Goal: Task Accomplishment & Management: Complete application form

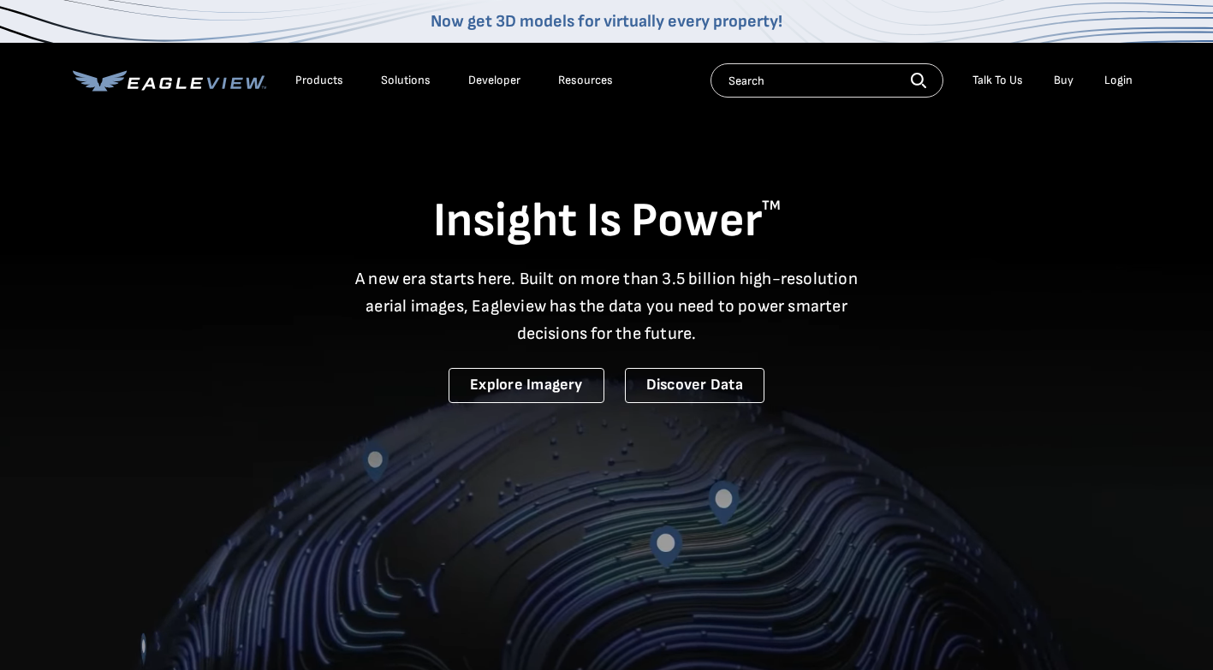
click at [1122, 78] on div "Login" at bounding box center [1118, 80] width 28 height 15
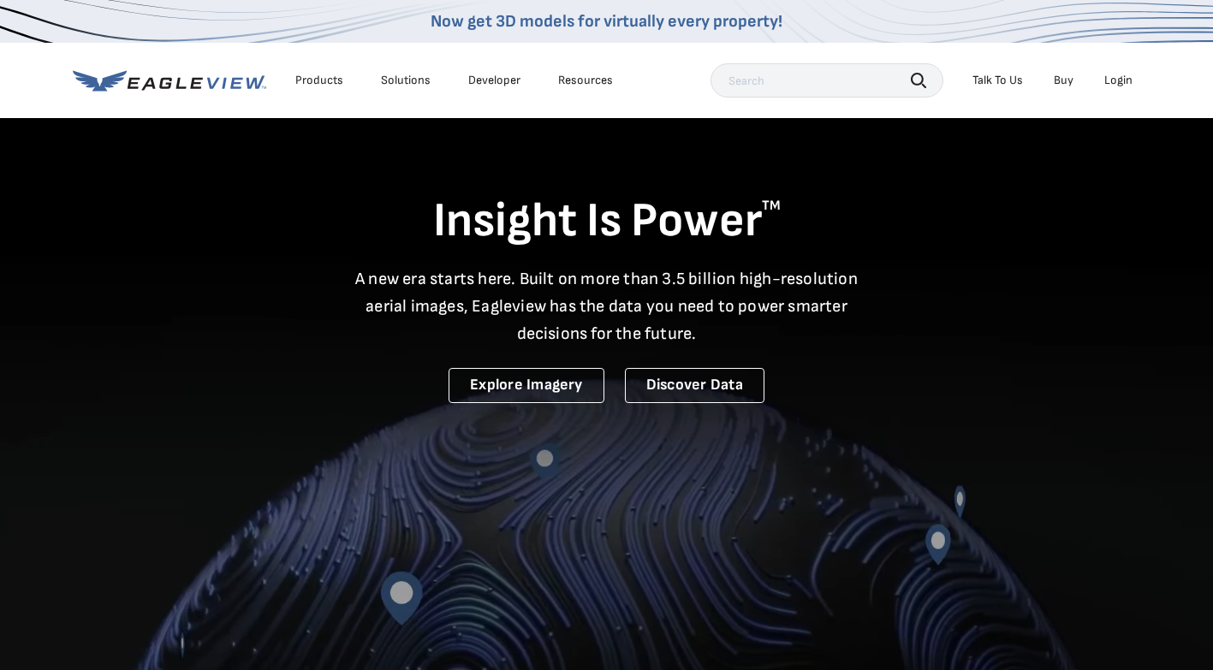
click at [1119, 81] on div "Login" at bounding box center [1118, 80] width 28 height 15
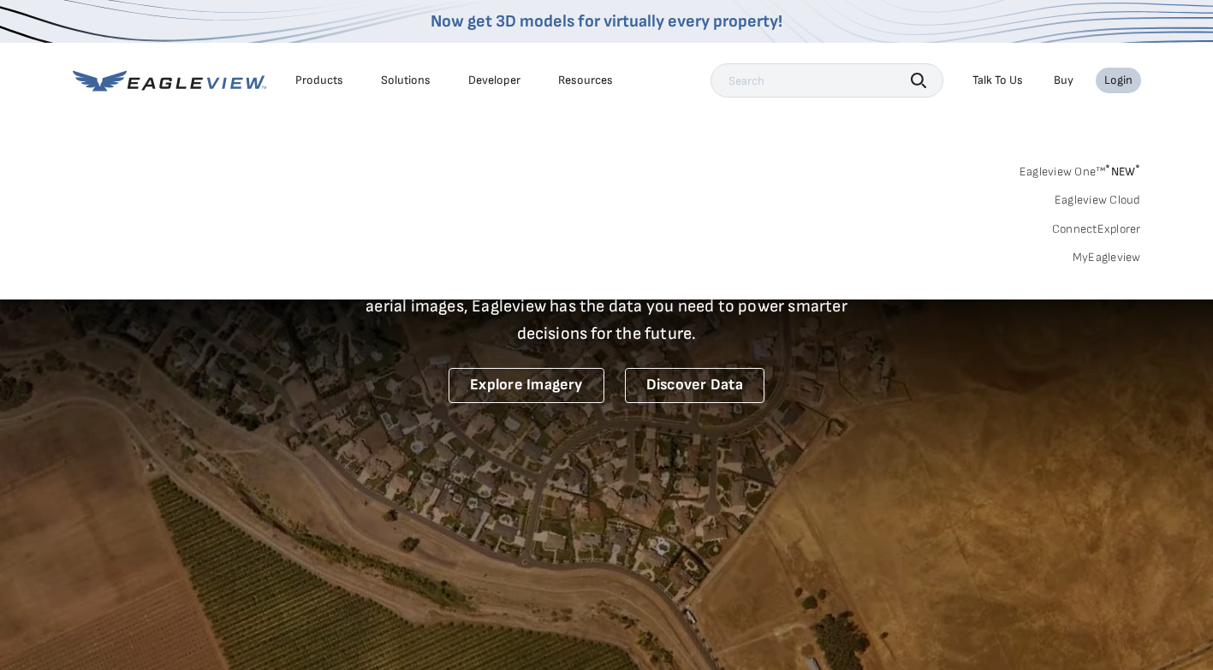
click at [1083, 260] on link "MyEagleview" at bounding box center [1106, 257] width 68 height 15
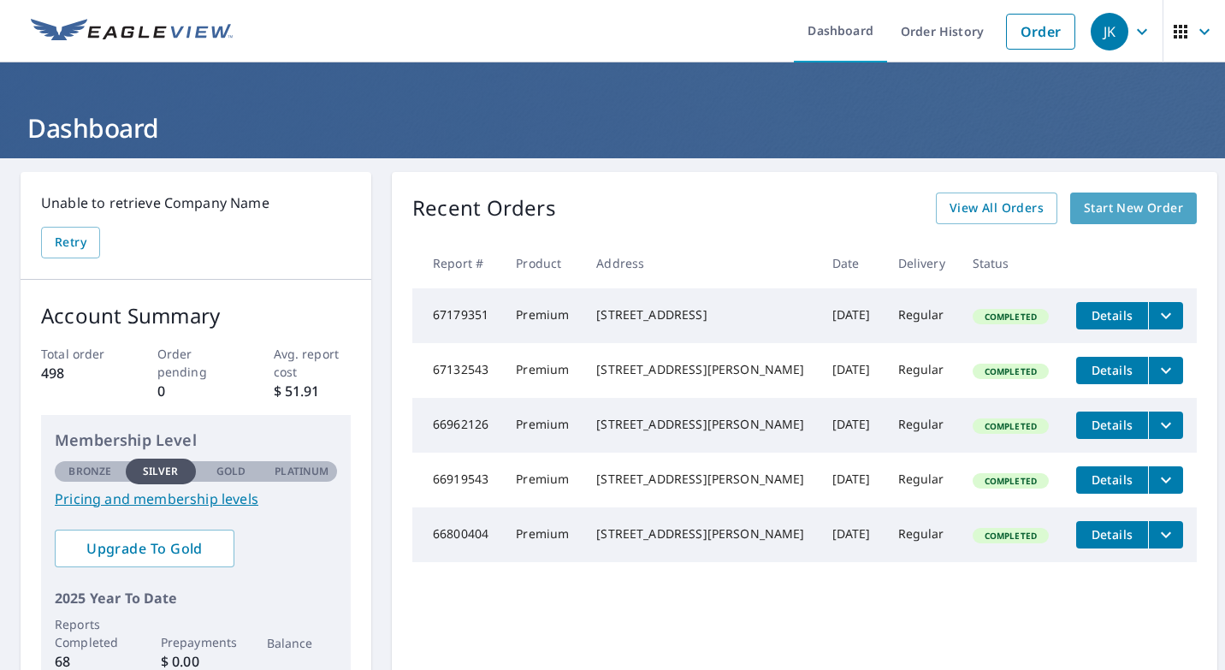
click at [1110, 205] on span "Start New Order" at bounding box center [1133, 208] width 99 height 21
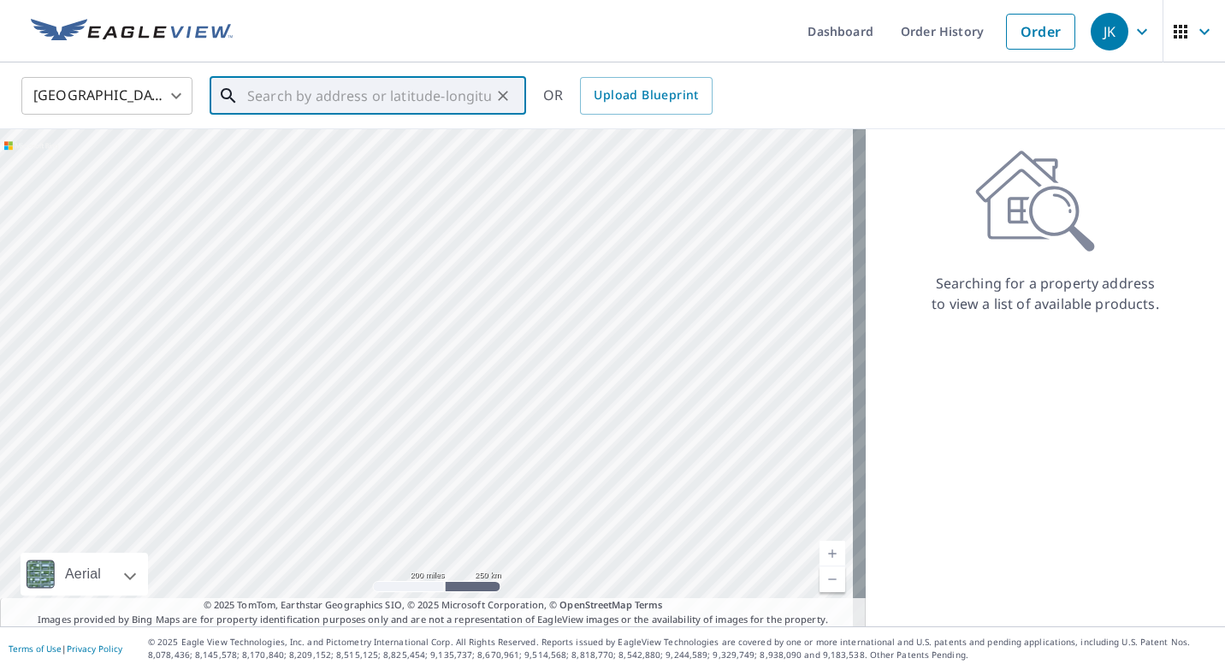
drag, startPoint x: 455, startPoint y: 93, endPoint x: 553, endPoint y: 262, distance: 194.8
click at [454, 93] on input "text" at bounding box center [369, 96] width 244 height 48
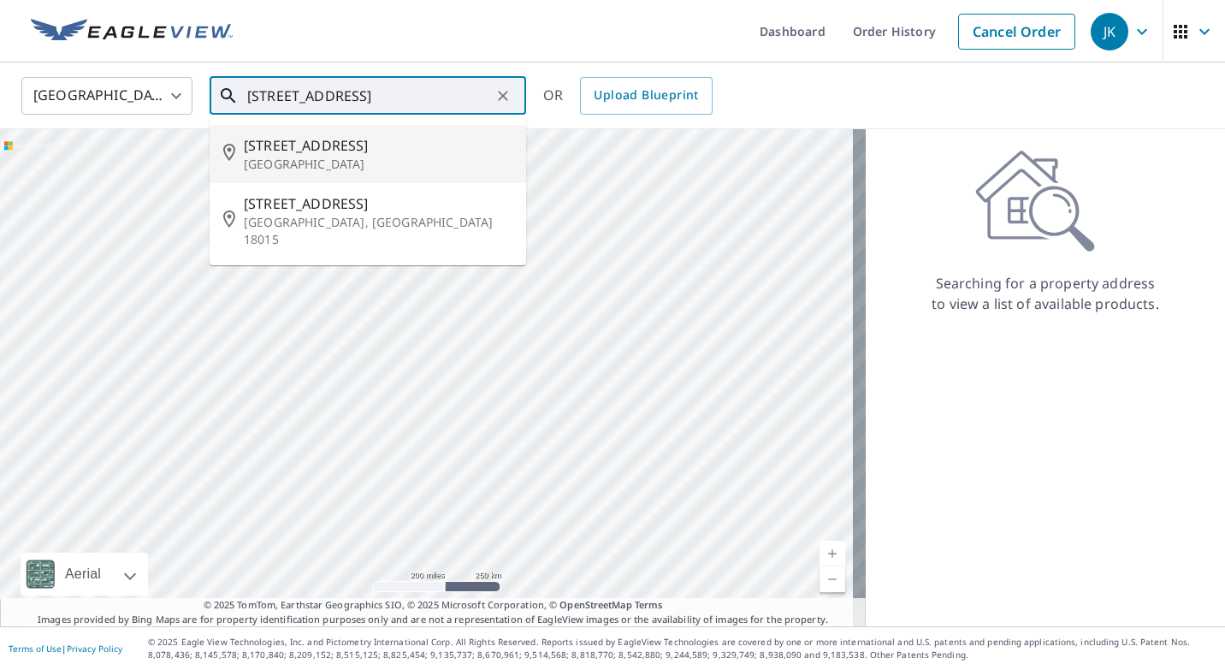
click at [319, 166] on p "[GEOGRAPHIC_DATA]" at bounding box center [378, 164] width 269 height 17
type input "[STREET_ADDRESS]"
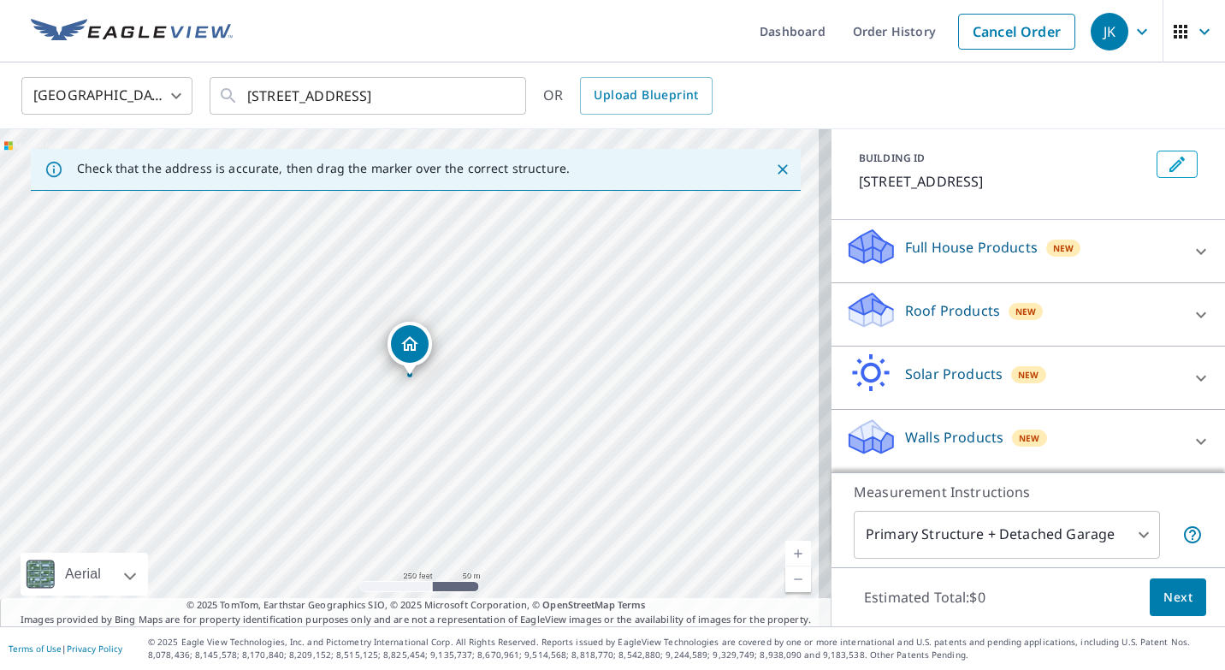
scroll to position [87, 0]
click at [946, 307] on p "Roof Products" at bounding box center [952, 310] width 95 height 21
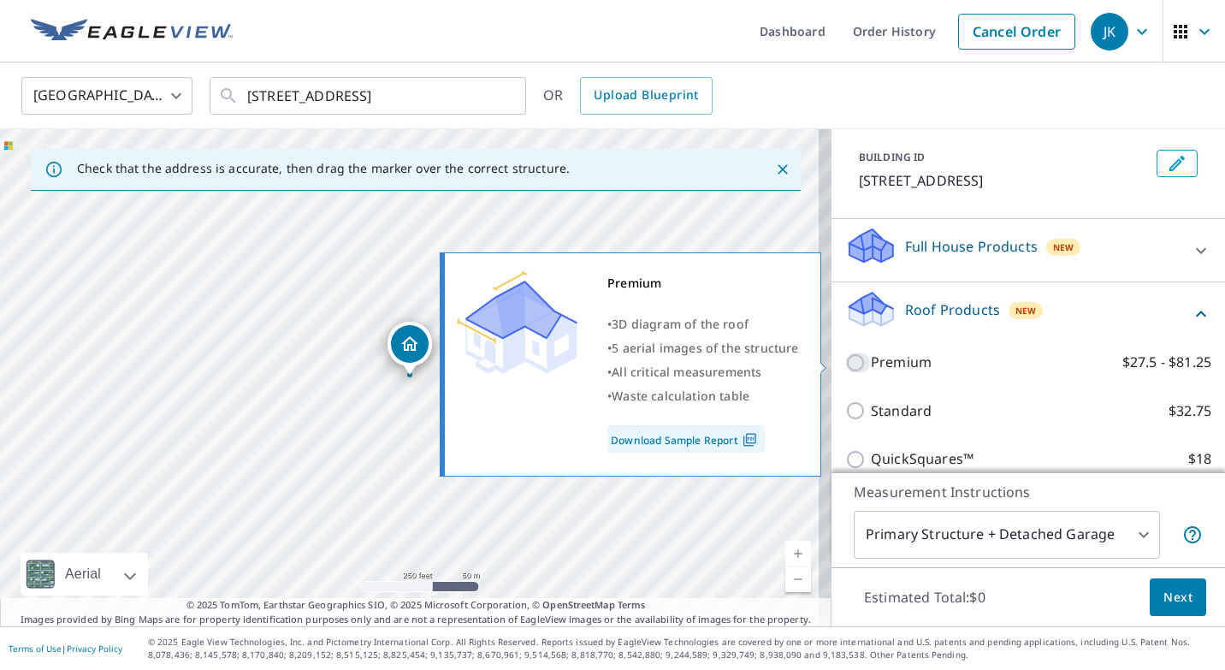
click at [846, 363] on input "Premium $27.5 - $81.25" at bounding box center [859, 363] width 26 height 21
checkbox input "true"
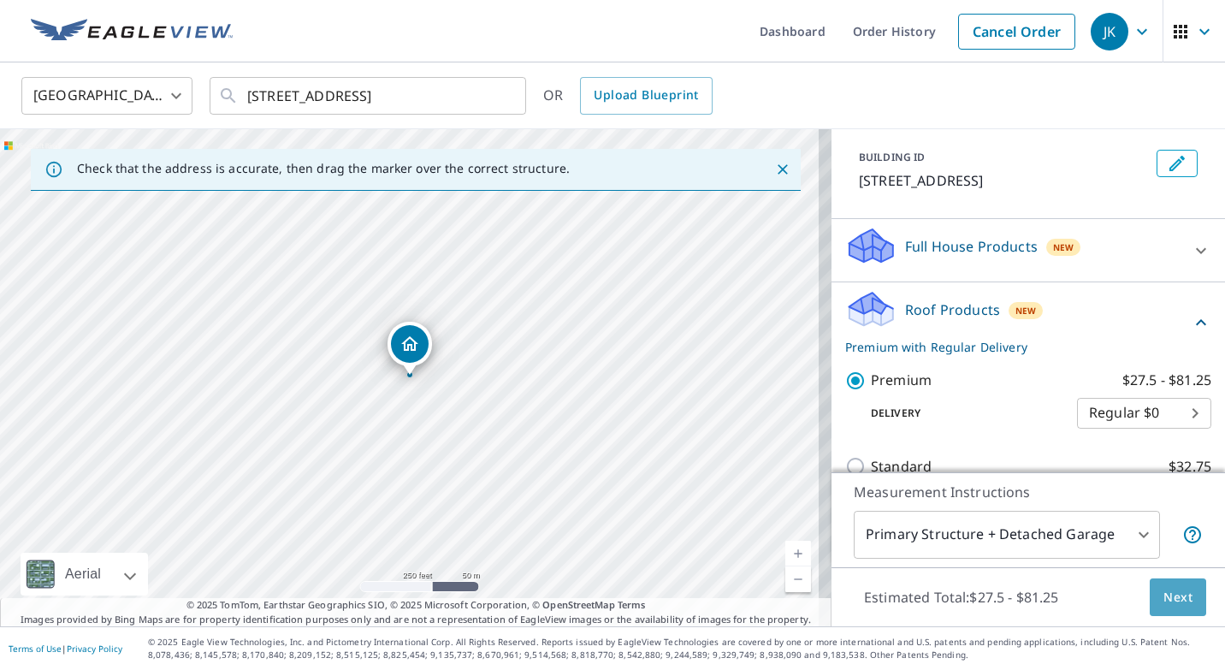
click at [1164, 593] on span "Next" at bounding box center [1178, 597] width 29 height 21
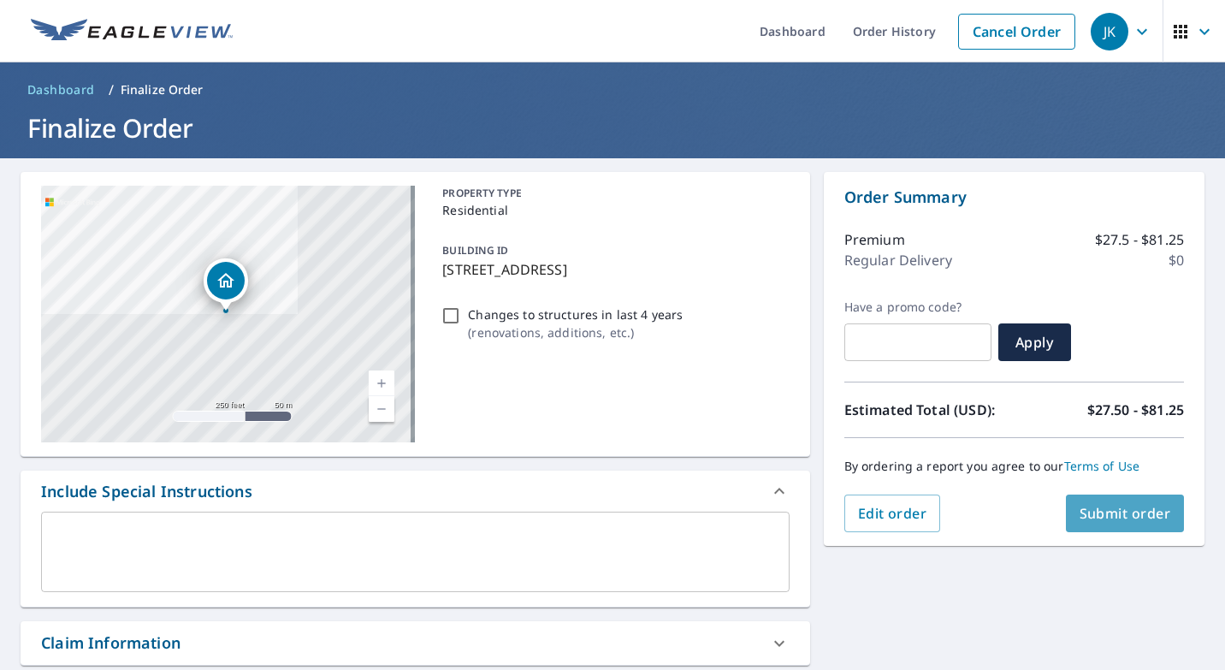
click at [1101, 514] on span "Submit order" at bounding box center [1126, 513] width 92 height 19
